Goal: Task Accomplishment & Management: Complete application form

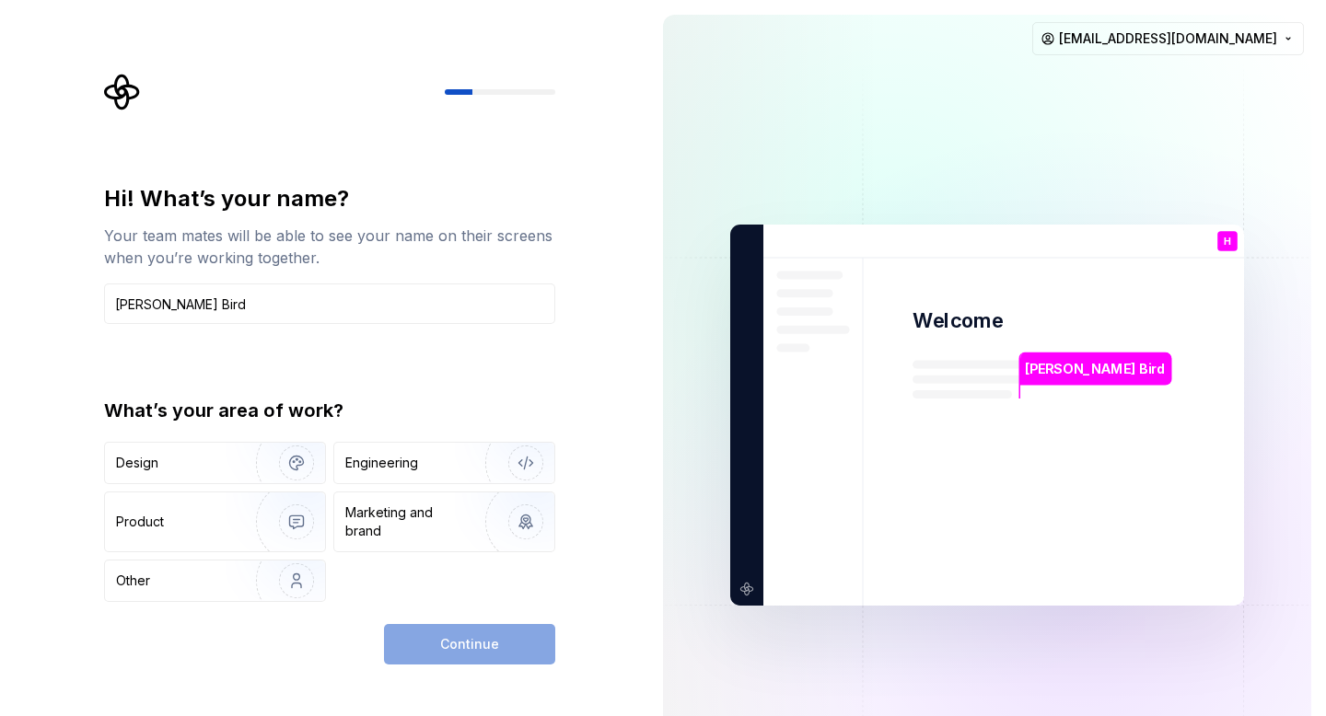
type input "Hedy Lemus Bird"
click at [462, 401] on div "What’s your area of work?" at bounding box center [329, 411] width 451 height 26
click at [239, 472] on img "button" at bounding box center [285, 462] width 118 height 123
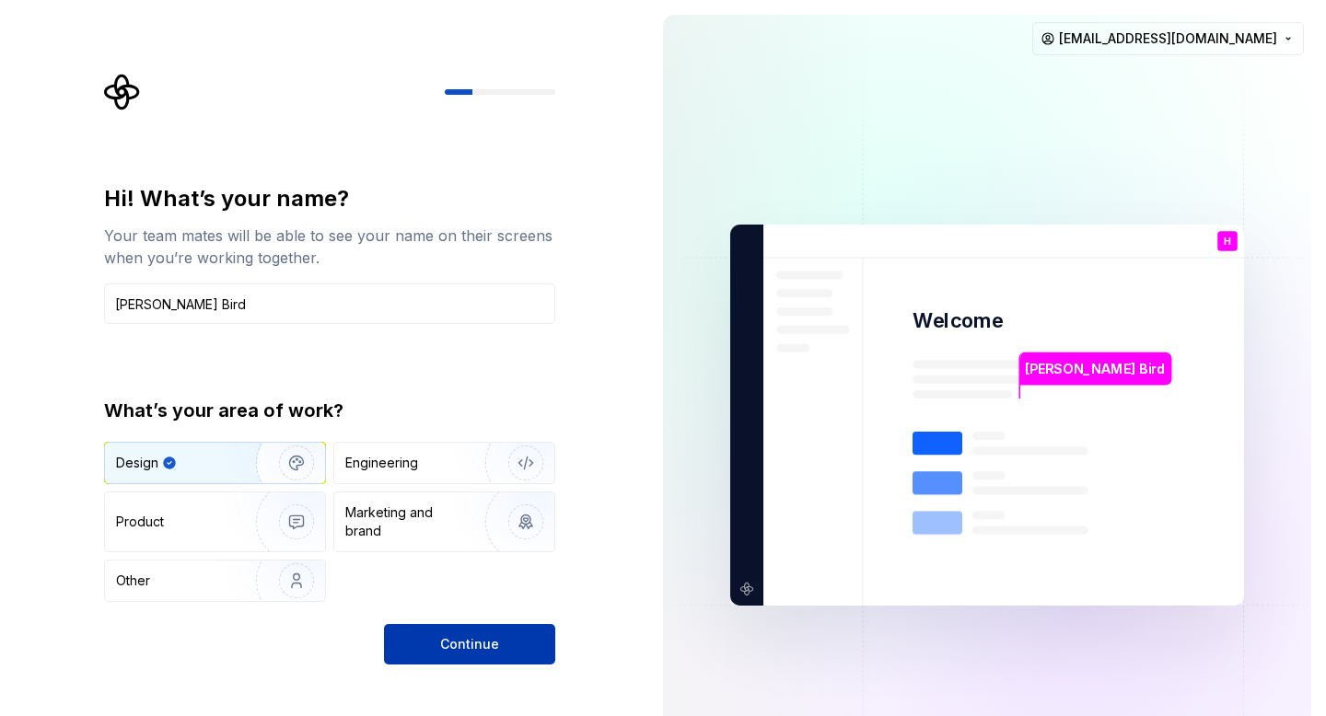
click at [488, 647] on span "Continue" at bounding box center [469, 644] width 59 height 18
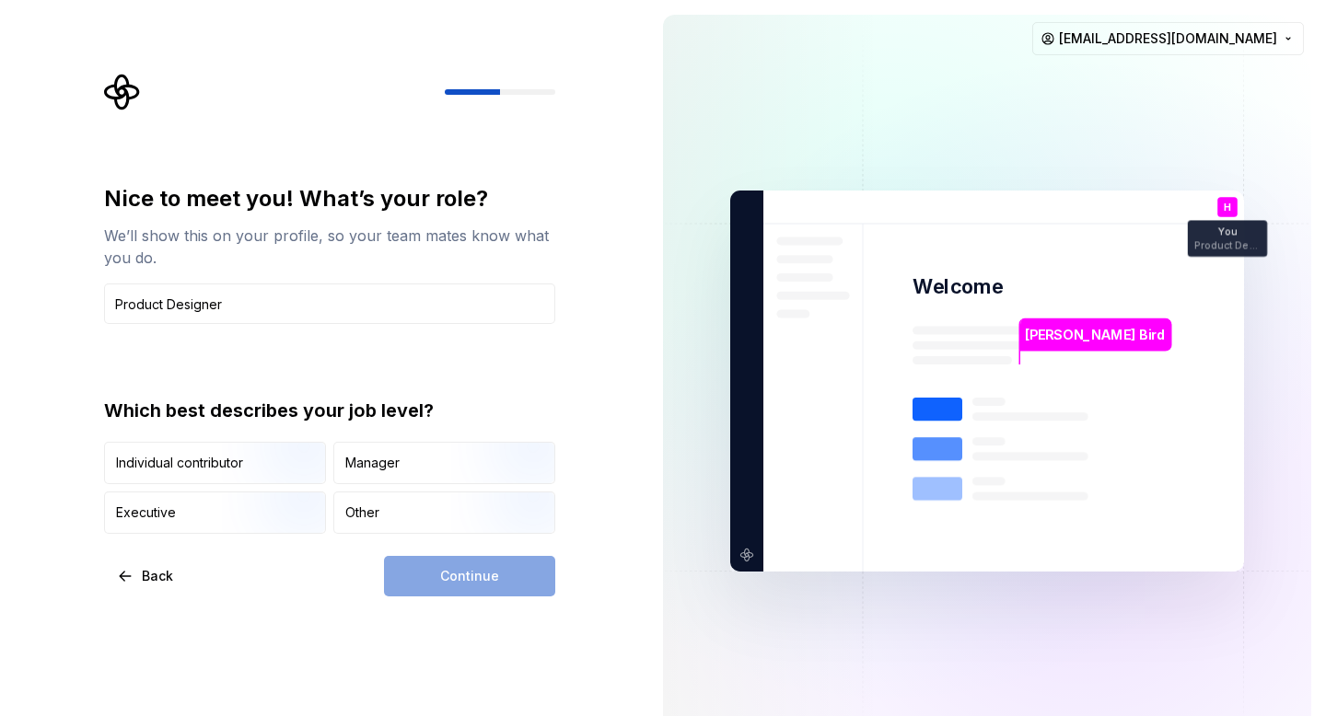
type input "Product Designer"
click at [325, 378] on div "Nice to meet you! What’s your role? We’ll show this on your profile, so your te…" at bounding box center [329, 359] width 451 height 350
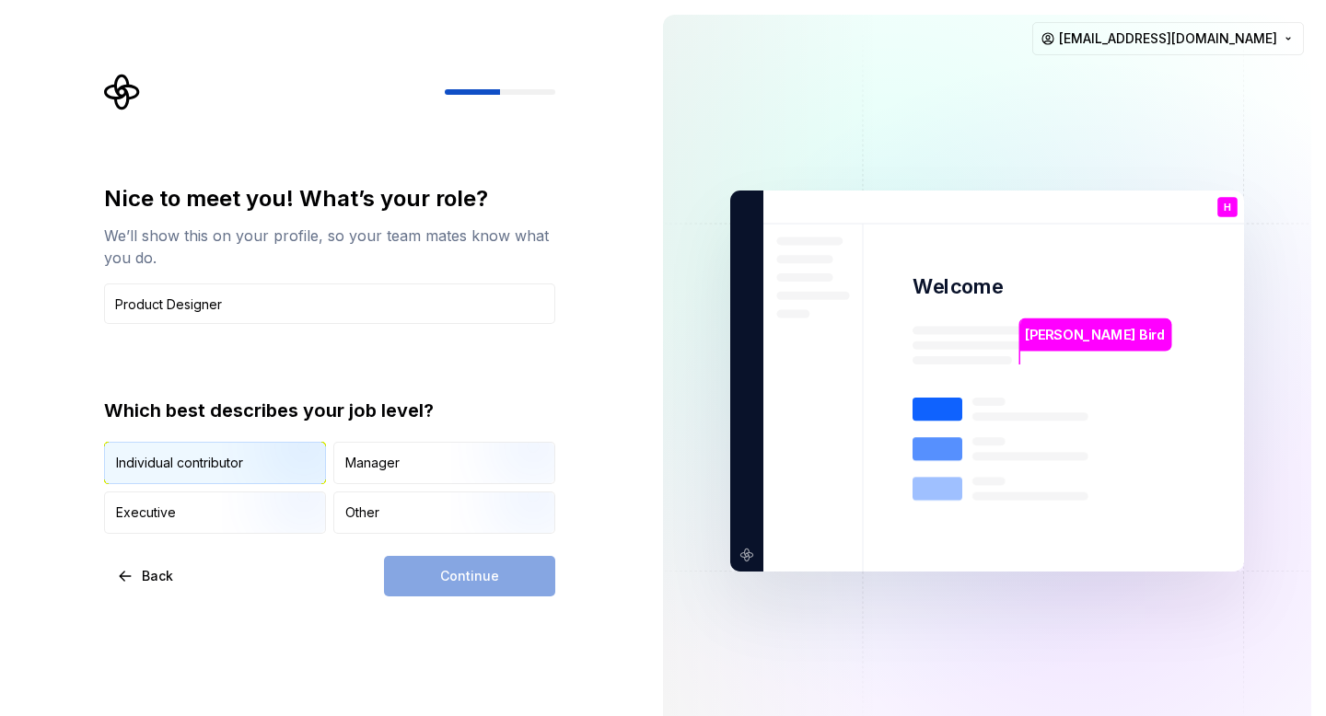
click at [238, 461] on img "button" at bounding box center [281, 485] width 118 height 123
click at [459, 584] on span "Continue" at bounding box center [469, 576] width 59 height 18
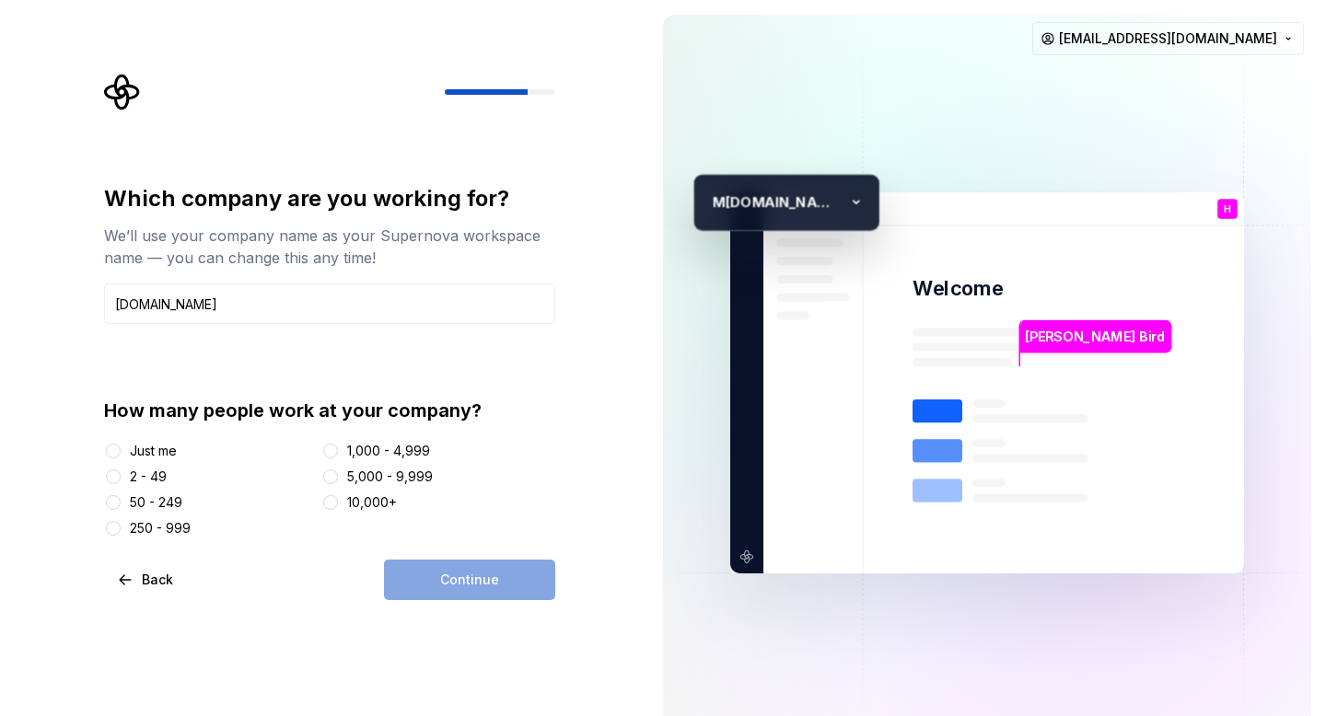
type input "Make.com"
click at [210, 334] on div "Which company are you working for? We’ll use your company name as your Supernov…" at bounding box center [329, 360] width 451 height 353
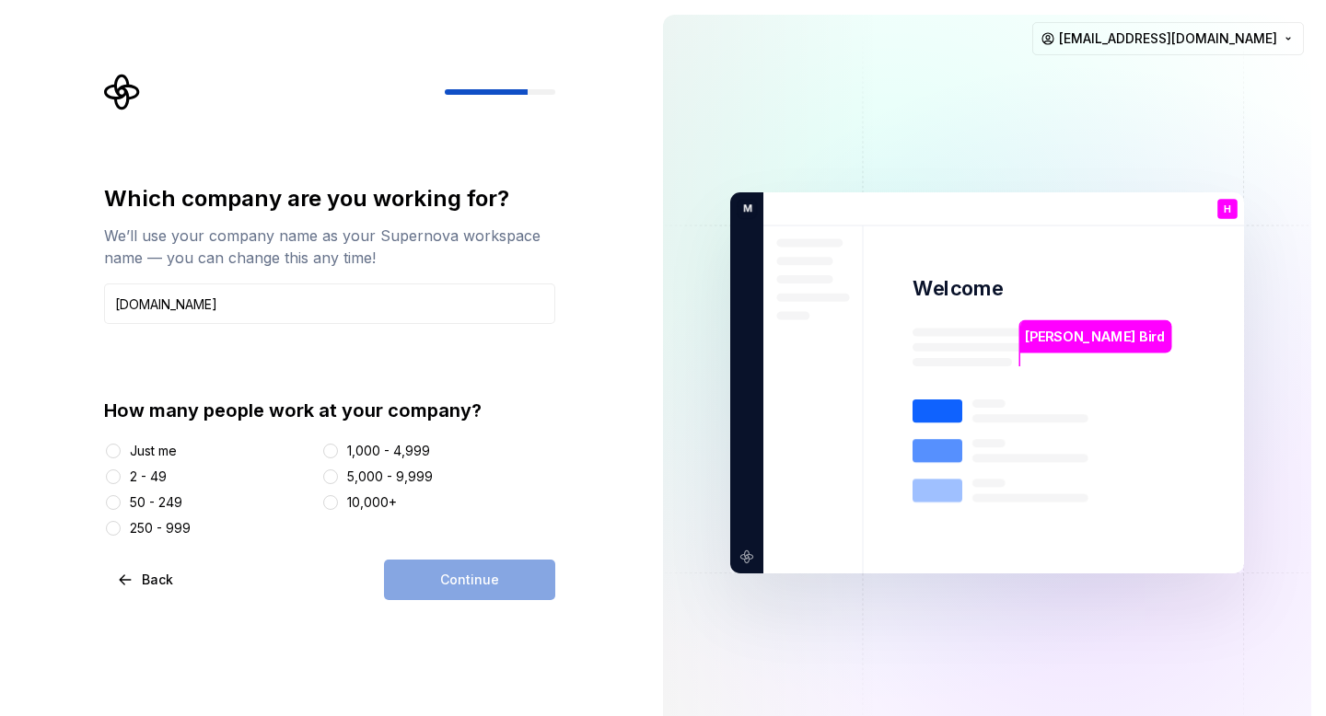
click at [172, 526] on div "250 - 999" at bounding box center [160, 528] width 61 height 18
click at [121, 526] on button "250 - 999" at bounding box center [113, 528] width 15 height 15
click at [499, 572] on button "Continue" at bounding box center [469, 580] width 171 height 41
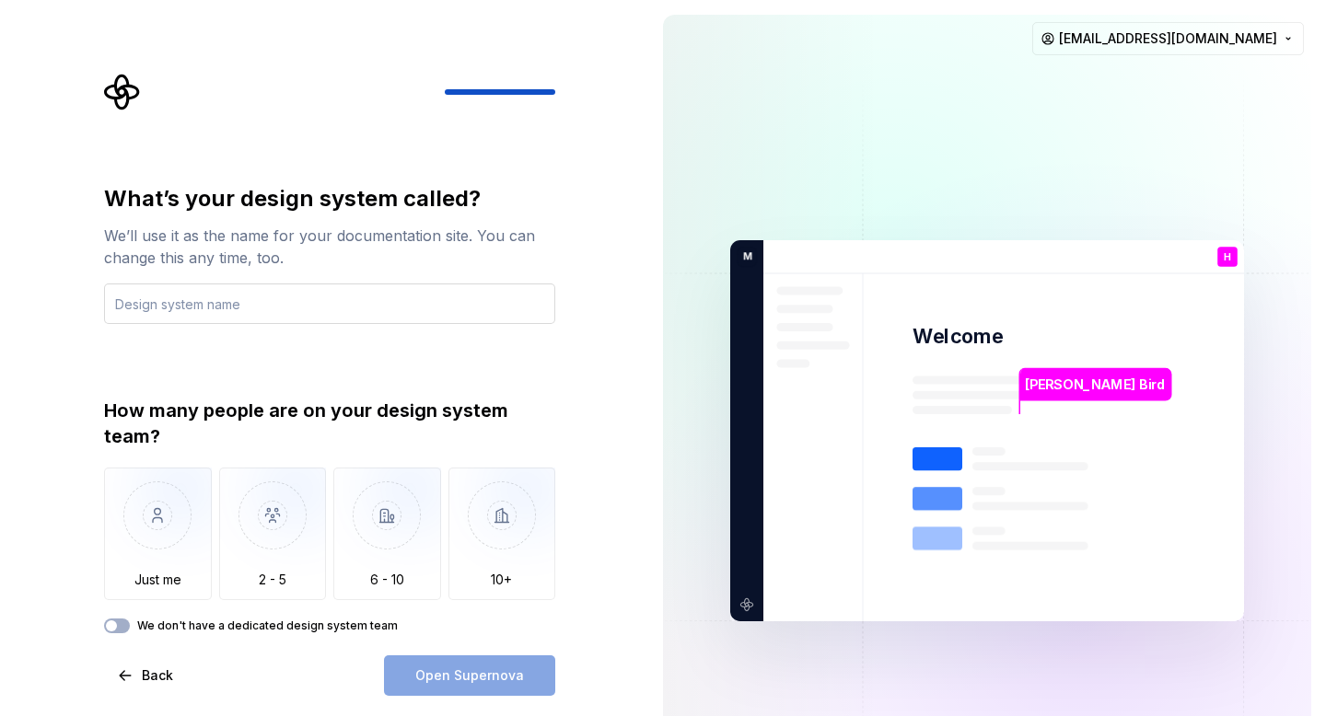
click at [370, 307] on input "text" at bounding box center [329, 304] width 451 height 41
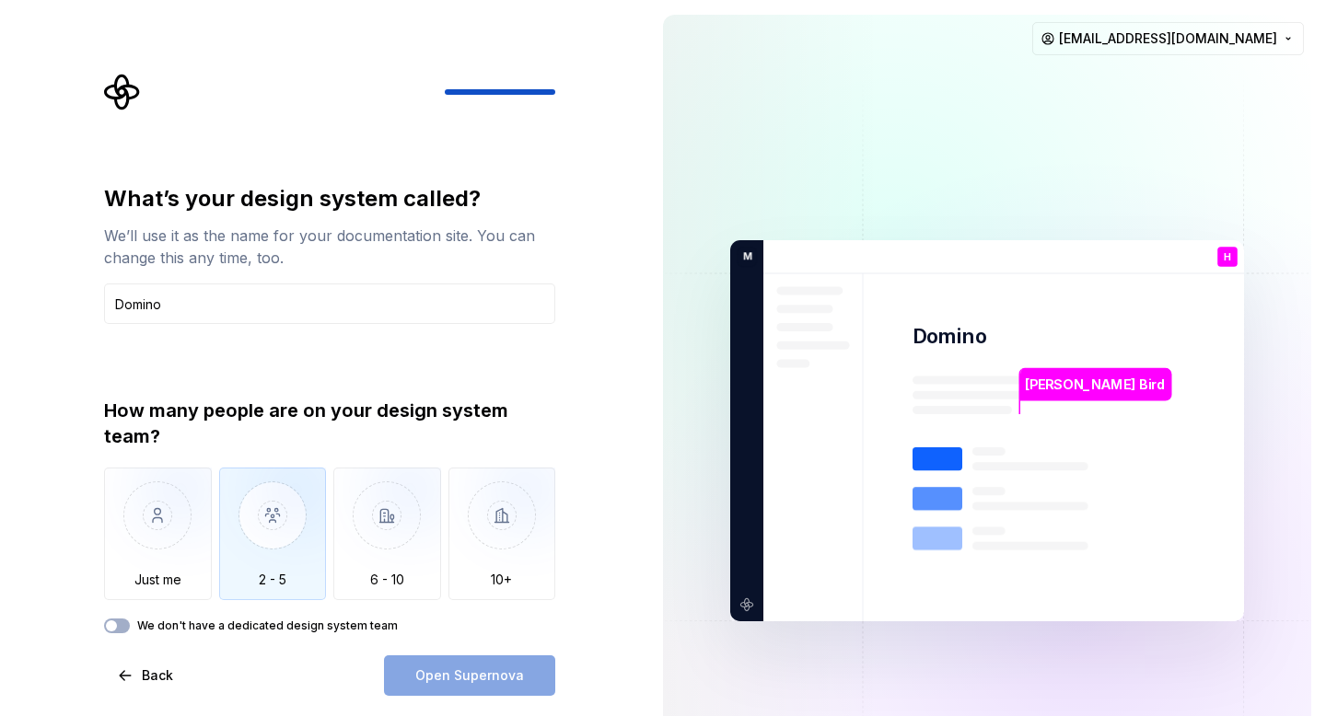
type input "Domino"
click at [280, 541] on img "button" at bounding box center [273, 529] width 108 height 123
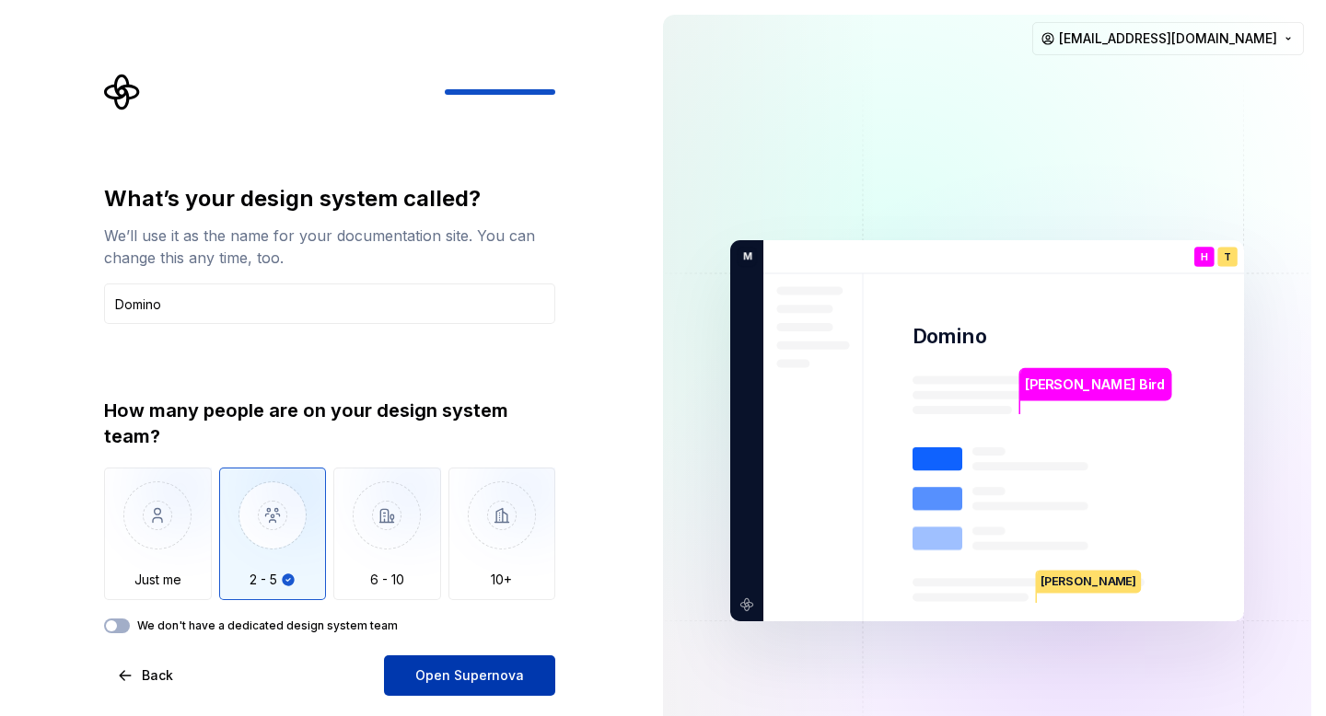
click at [483, 681] on span "Open Supernova" at bounding box center [469, 675] width 109 height 18
